Goal: Task Accomplishment & Management: Use online tool/utility

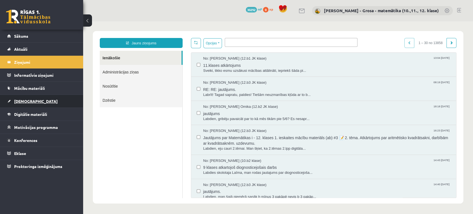
drag, startPoint x: 0, startPoint y: 0, endPoint x: 36, endPoint y: 105, distance: 111.5
click at [36, 105] on link "[DEMOGRAPHIC_DATA]" at bounding box center [41, 101] width 69 height 13
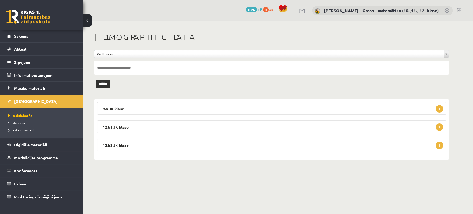
click at [29, 129] on span "Ieskaišu varianti" at bounding box center [21, 130] width 27 height 4
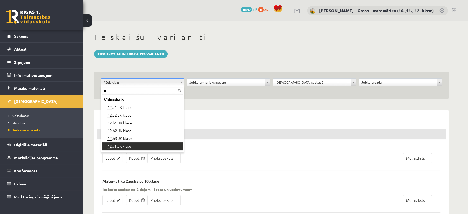
type input "**"
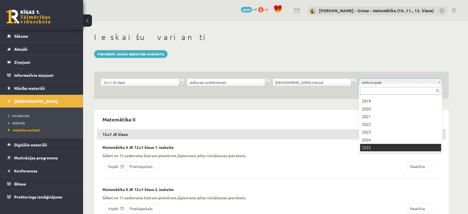
scroll to position [45, 0]
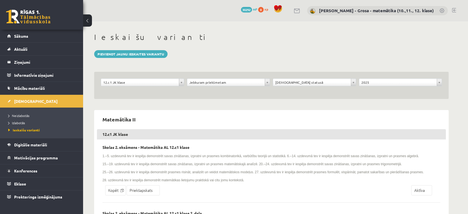
click at [305, 78] on div "**********" at bounding box center [271, 85] width 354 height 27
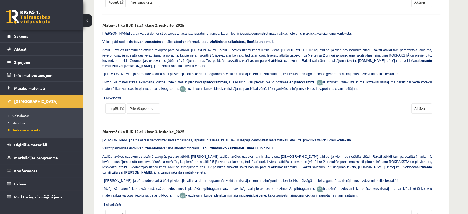
scroll to position [403, 0]
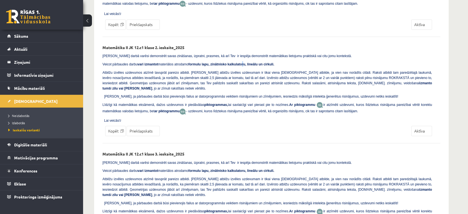
drag, startPoint x: 157, startPoint y: 167, endPoint x: 231, endPoint y: 60, distance: 129.9
click at [231, 62] on b "formulu lapu, zinātnisko kalkulatoru, lineālu un cirkuli." at bounding box center [231, 64] width 86 height 4
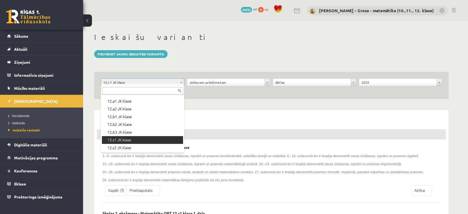
scroll to position [185, 0]
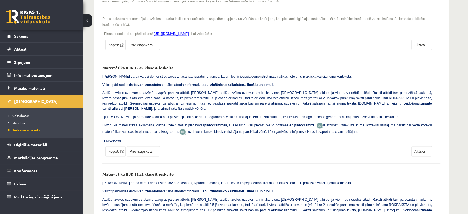
scroll to position [711, 0]
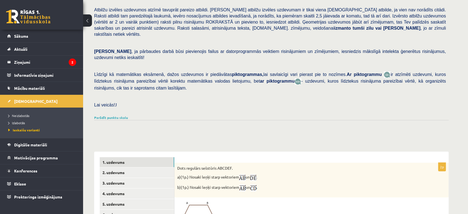
scroll to position [154, 0]
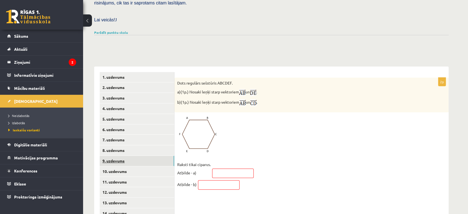
click at [142, 156] on link "9. uzdevums" at bounding box center [137, 161] width 74 height 10
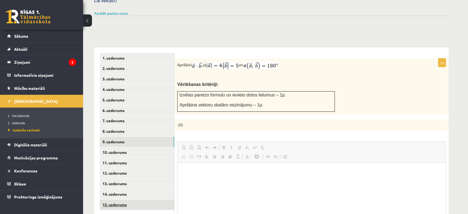
scroll to position [0, 0]
click at [140, 199] on link "15. uzdevums" at bounding box center [137, 204] width 74 height 10
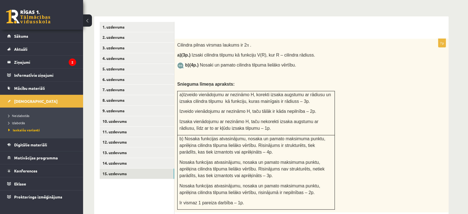
scroll to position [203, 0]
click at [67, 63] on legend "Ziņojumi 2" at bounding box center [45, 62] width 62 height 13
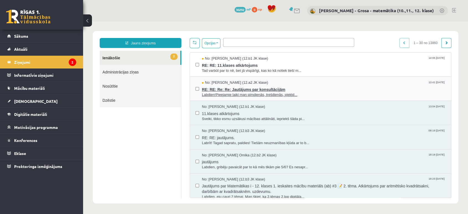
click at [299, 87] on span "RE: RE: Re: Re: Jautājums par konsultācijām" at bounding box center [324, 88] width 244 height 7
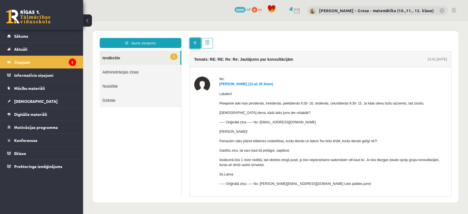
click at [196, 38] on link at bounding box center [195, 43] width 11 height 11
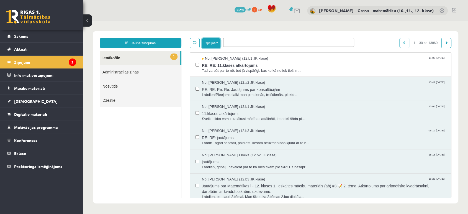
click at [211, 42] on button "Opcijas" at bounding box center [211, 43] width 19 height 10
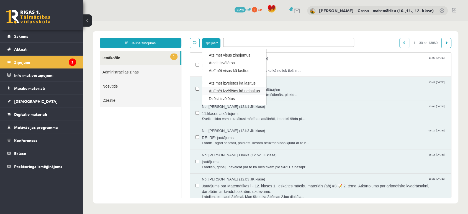
click at [231, 89] on link "Atzīmēt izvēlētos kā nelasītus" at bounding box center [234, 91] width 51 height 6
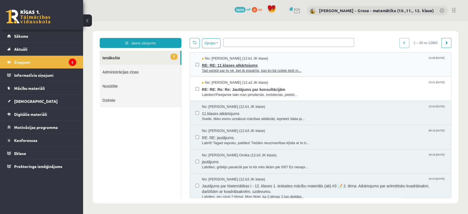
click at [240, 68] on span "Tad varbūt par to nē, bet jā vispārīgi, kas ko kā notiek tieši m..." at bounding box center [324, 70] width 244 height 5
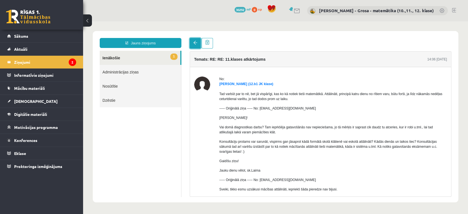
click at [193, 47] on link at bounding box center [195, 43] width 11 height 11
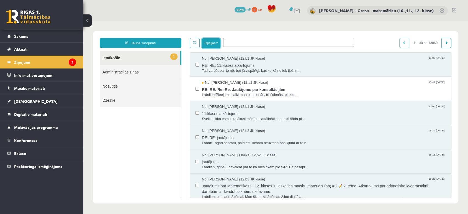
click at [205, 39] on button "Opcijas" at bounding box center [211, 43] width 19 height 10
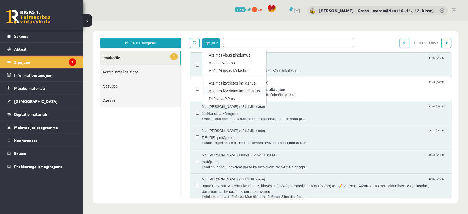
click at [230, 89] on link "Atzīmēt izvēlētos kā nelasītus" at bounding box center [234, 91] width 51 height 6
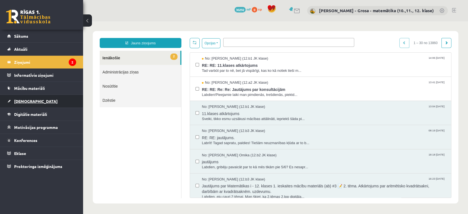
click at [52, 101] on link "[DEMOGRAPHIC_DATA]" at bounding box center [41, 101] width 69 height 13
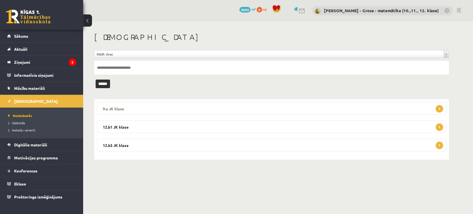
click at [229, 108] on legend "9.a JK klase 1" at bounding box center [271, 108] width 349 height 13
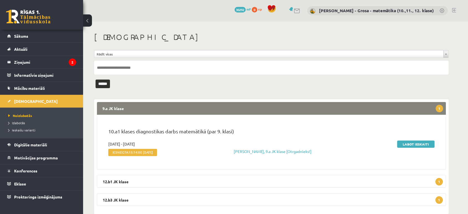
click at [229, 108] on legend "9.a JK klase 1" at bounding box center [271, 108] width 349 height 13
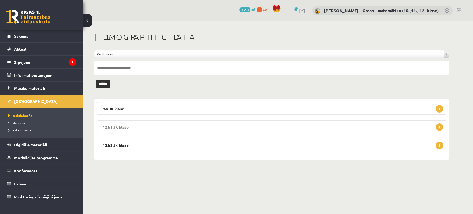
click at [207, 125] on legend "12.b1 JK klase 1" at bounding box center [271, 126] width 349 height 13
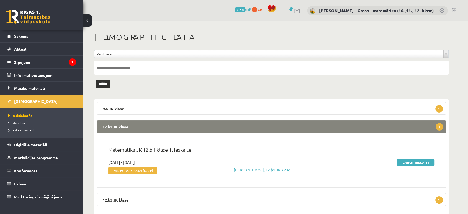
click at [207, 125] on legend "12.b1 JK klase 1" at bounding box center [271, 126] width 349 height 13
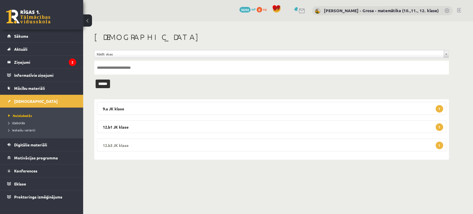
click at [205, 155] on div "9.a JK klase 1 10.a1 klases diagnostikas darbs matemātikā (par 9. klasi) 2025-0…" at bounding box center [271, 129] width 354 height 60
click at [201, 146] on legend "12.b3 JK klase 1" at bounding box center [271, 144] width 349 height 13
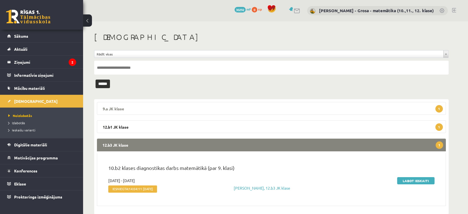
click at [209, 106] on legend "9.a JK klase 1" at bounding box center [271, 108] width 349 height 13
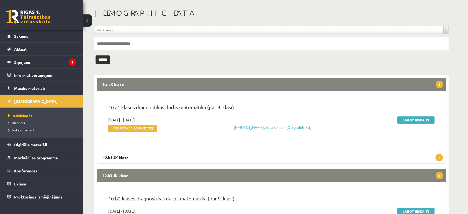
scroll to position [61, 0]
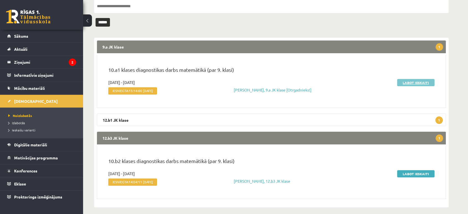
click at [404, 83] on link "Labot ieskaiti" at bounding box center [415, 82] width 37 height 7
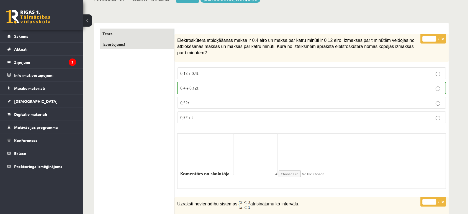
click at [155, 45] on link "Izvērtējums!" at bounding box center [137, 44] width 74 height 10
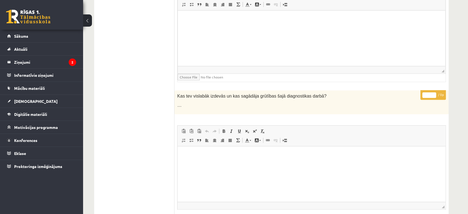
scroll to position [315, 0]
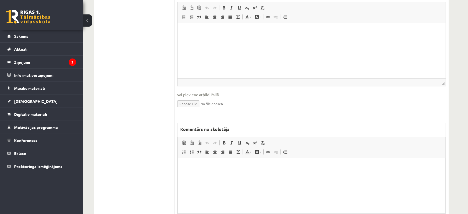
click at [212, 170] on html at bounding box center [311, 166] width 267 height 17
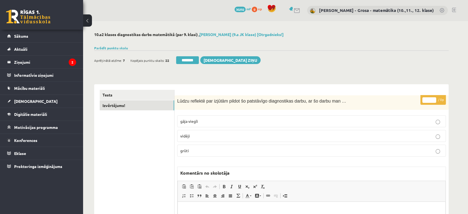
scroll to position [0, 0]
click at [183, 58] on input "********" at bounding box center [187, 60] width 23 height 8
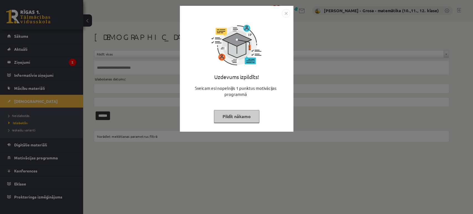
click at [38, 117] on div "Uzdevums izpildīts! Sveicam esi nopelnījis 1 punktus motivācijas programmā Pild…" at bounding box center [236, 107] width 473 height 214
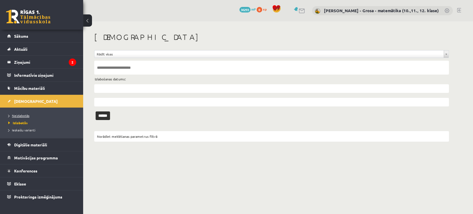
click at [31, 114] on link "Neizlabotās" at bounding box center [42, 115] width 69 height 5
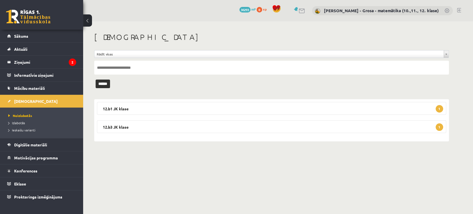
click at [126, 115] on div "12.b1 JK klase 1 Matemātika JK 12.b1 klase 1. ieskaite 2025-09-01 - 2025-09-15 …" at bounding box center [271, 120] width 354 height 42
click at [128, 110] on legend "12.b1 JK klase 1" at bounding box center [271, 108] width 349 height 13
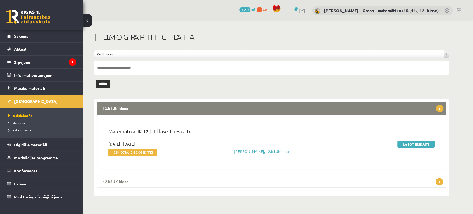
click at [258, 177] on legend "12.b3 JK klase 1" at bounding box center [271, 181] width 349 height 13
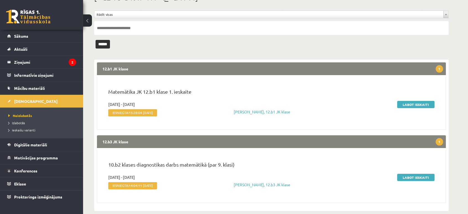
scroll to position [42, 0]
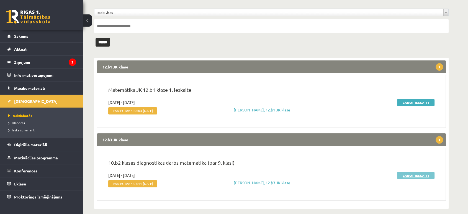
click at [417, 177] on link "Labot ieskaiti" at bounding box center [415, 175] width 37 height 7
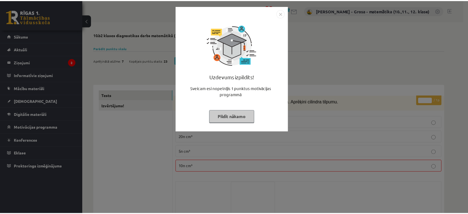
scroll to position [92, 0]
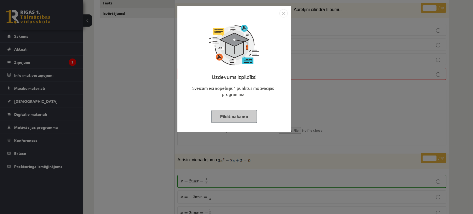
click at [227, 115] on button "Pildīt nākamo" at bounding box center [233, 116] width 45 height 13
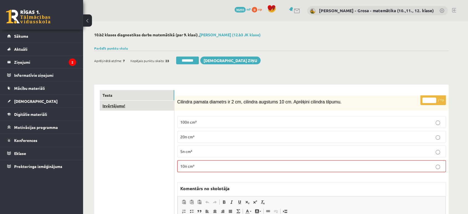
scroll to position [0, 0]
click at [148, 110] on link "Izvērtējums!" at bounding box center [137, 105] width 74 height 10
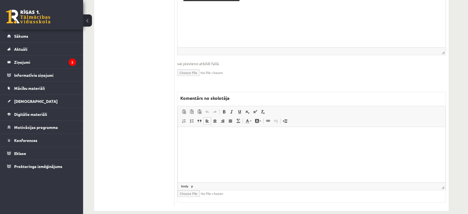
click at [239, 143] on html at bounding box center [311, 135] width 267 height 17
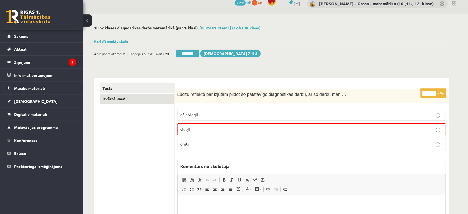
drag, startPoint x: 188, startPoint y: 55, endPoint x: 270, endPoint y: 24, distance: 87.9
click at [188, 55] on input "********" at bounding box center [187, 54] width 23 height 8
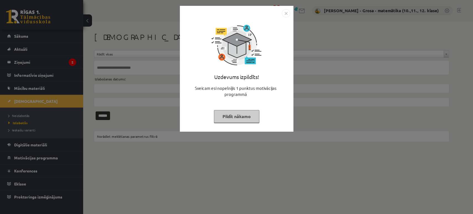
drag, startPoint x: 233, startPoint y: 110, endPoint x: 193, endPoint y: 107, distance: 39.7
click at [233, 110] on button "Pildīt nākamo" at bounding box center [236, 116] width 45 height 13
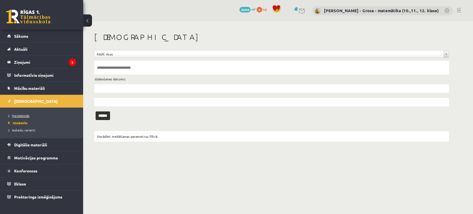
click at [25, 114] on span "Neizlabotās" at bounding box center [18, 115] width 21 height 4
